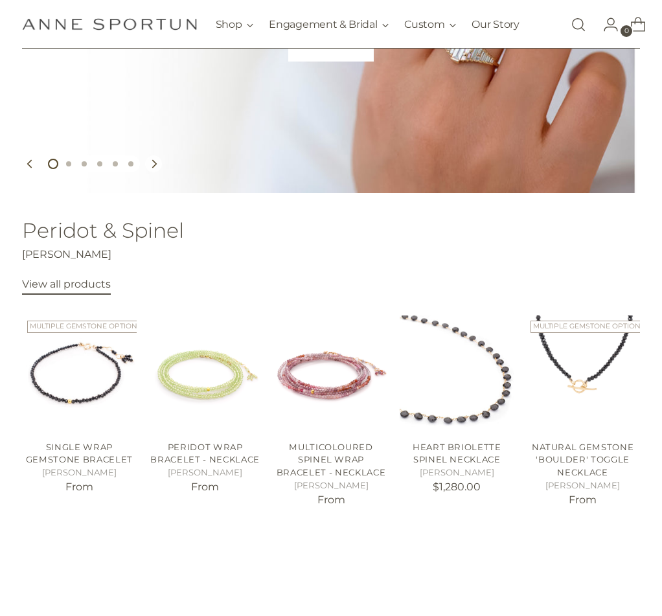
scroll to position [259, 0]
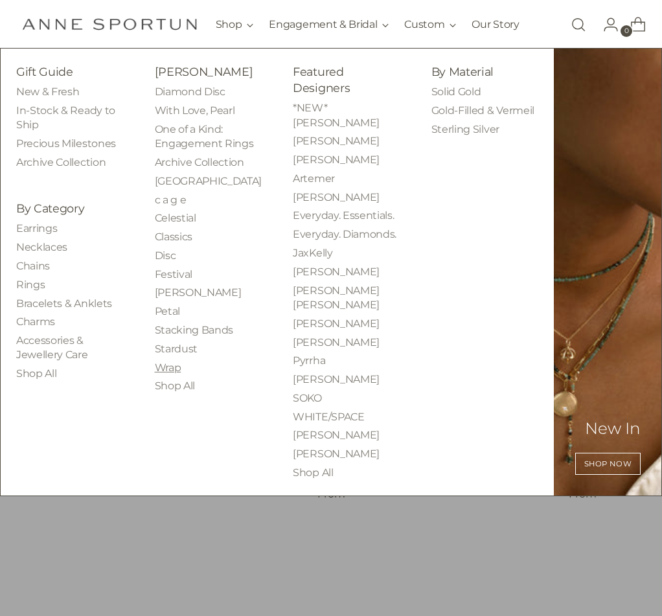
click at [155, 374] on link "Wrap" at bounding box center [168, 367] width 27 height 12
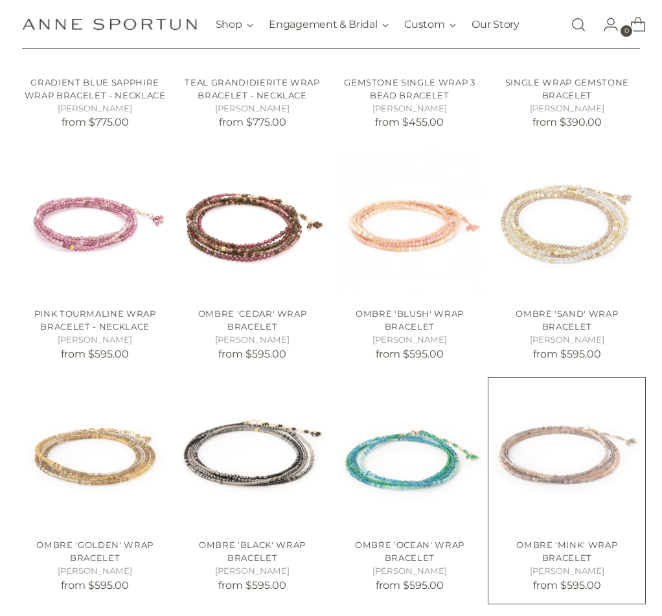
scroll to position [777, 0]
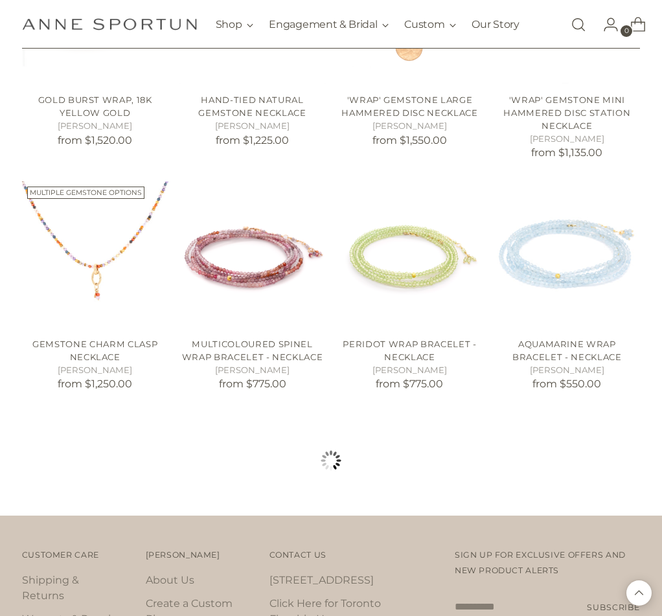
scroll to position [1813, 0]
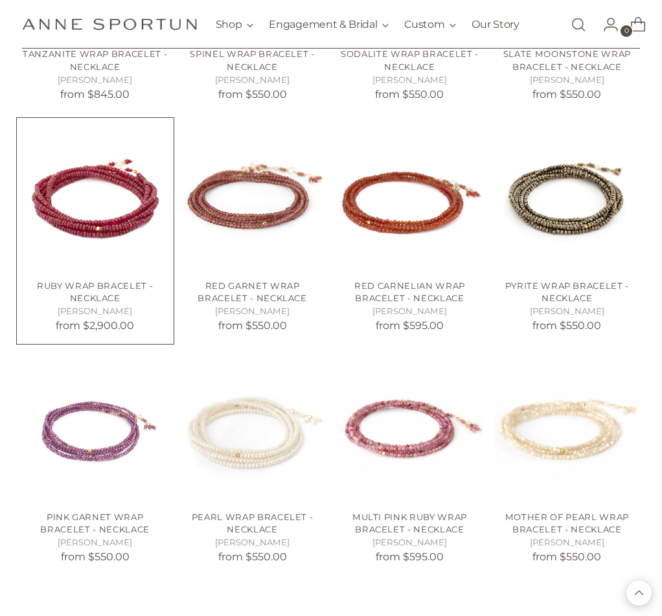
scroll to position [2849, 0]
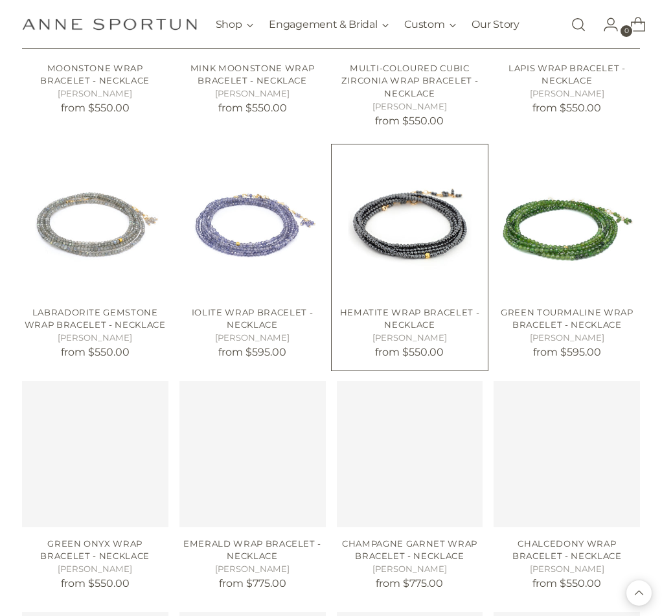
scroll to position [3238, 0]
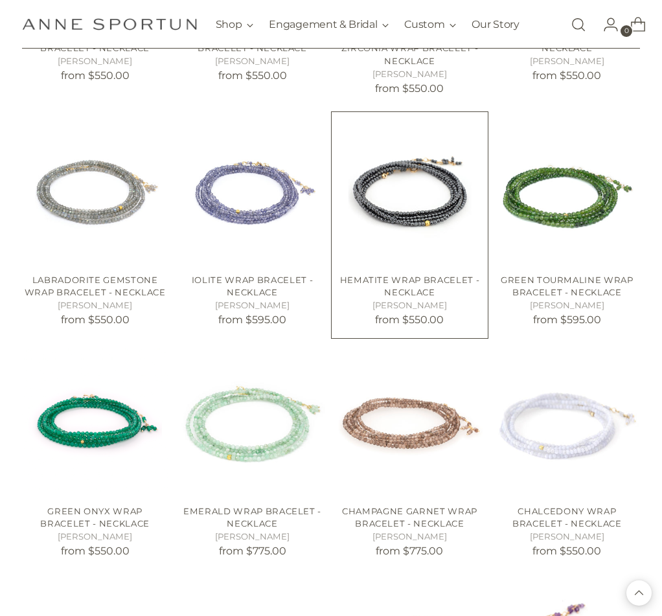
click at [401, 277] on link "Hematite Wrap Bracelet - Necklace" at bounding box center [410, 286] width 140 height 23
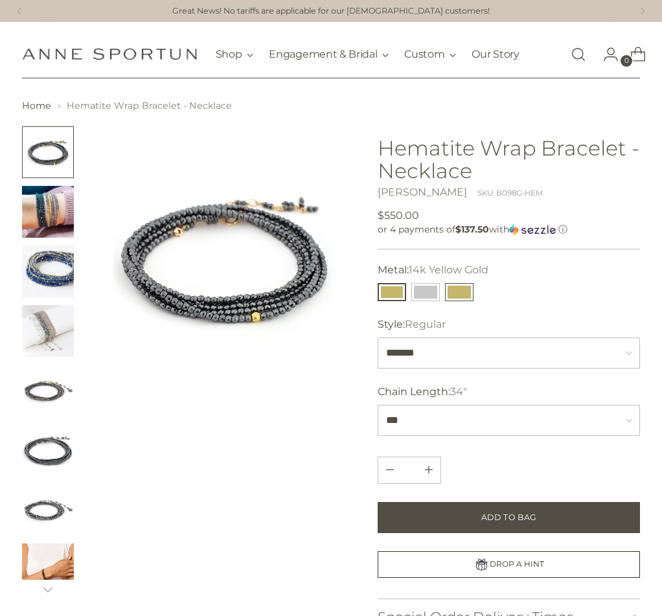
click at [456, 287] on button "18k Yellow Gold" at bounding box center [459, 292] width 28 height 18
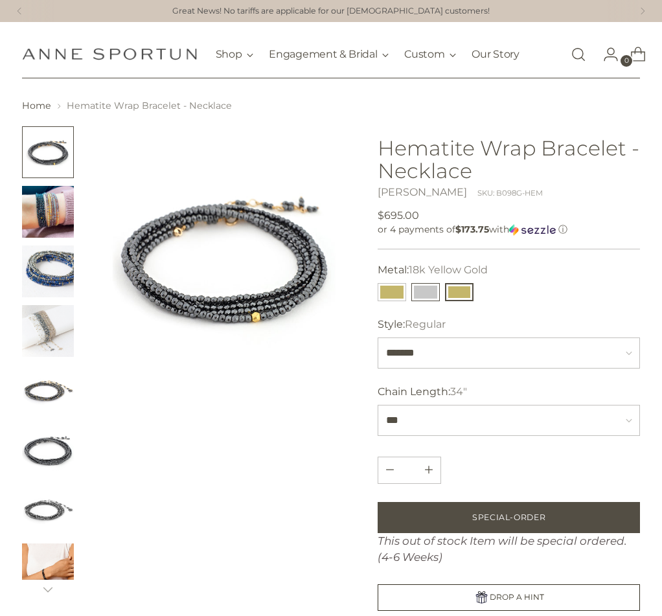
click at [423, 289] on button "14k White Gold" at bounding box center [425, 292] width 28 height 18
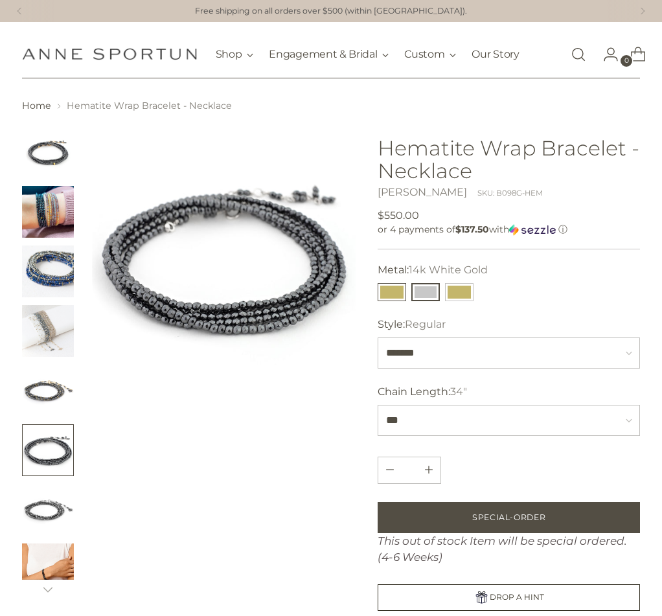
click at [390, 284] on button "14k Yellow Gold" at bounding box center [392, 292] width 28 height 18
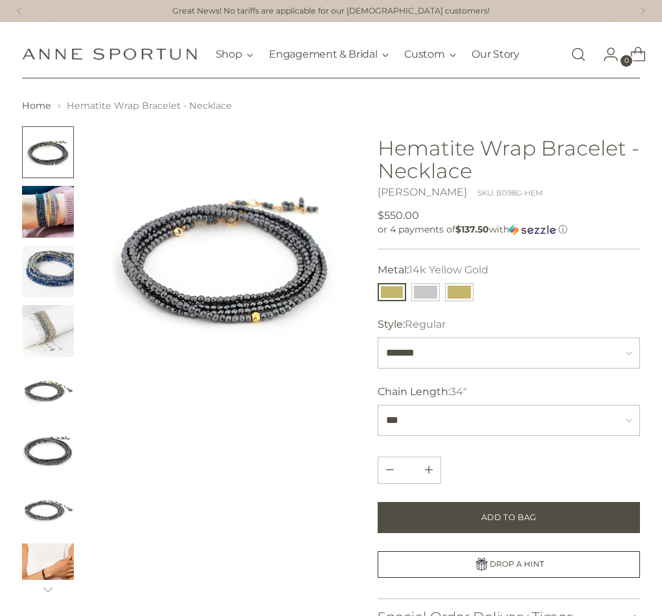
click at [54, 267] on img "Change image to image 3" at bounding box center [48, 271] width 52 height 52
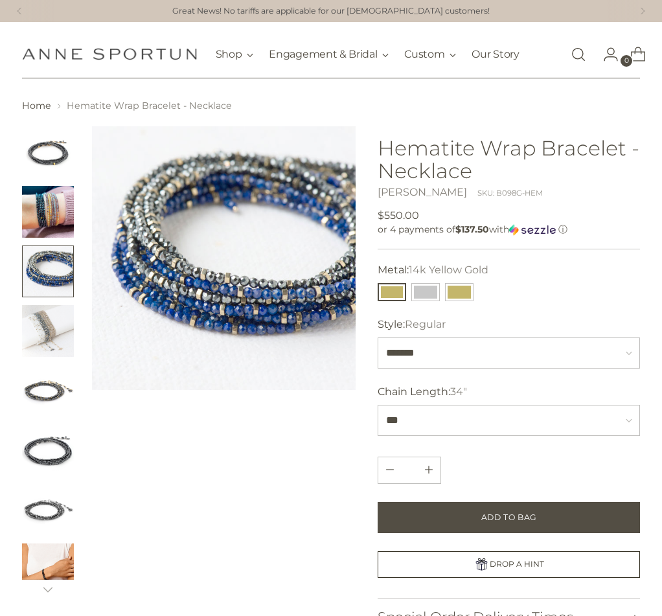
click at [48, 208] on img "Change image to image 2" at bounding box center [48, 212] width 52 height 52
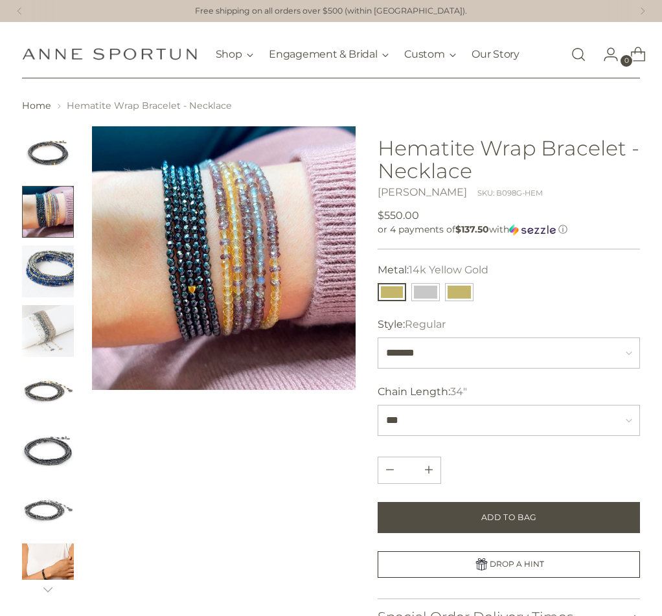
click at [49, 493] on img "Change image to image 7" at bounding box center [48, 510] width 52 height 52
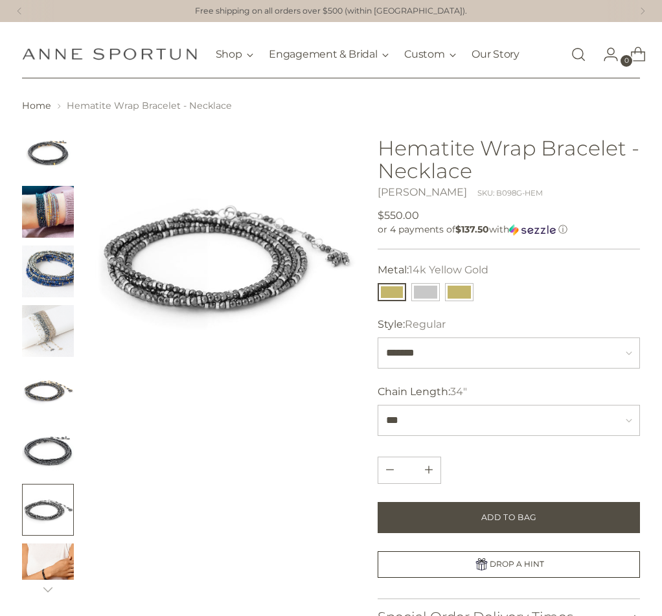
click at [42, 455] on img "Change image to image 6" at bounding box center [48, 450] width 52 height 52
